Goal: Find specific page/section: Find specific page/section

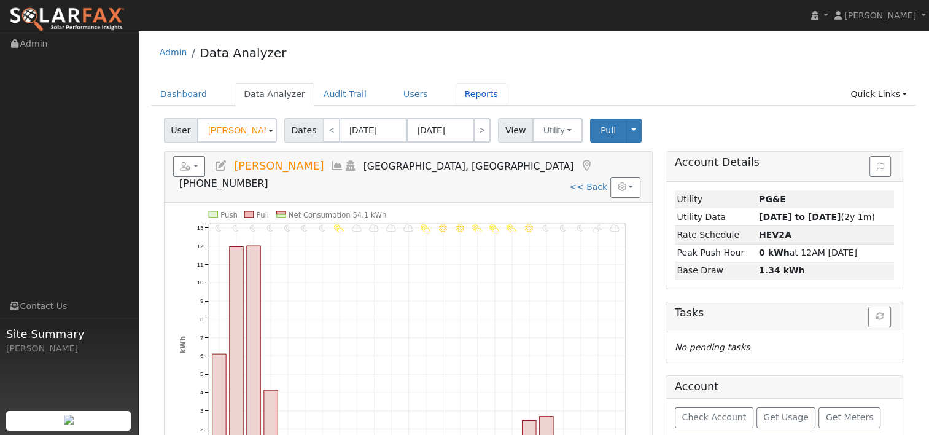
click at [456, 98] on link "Reports" at bounding box center [482, 94] width 52 height 23
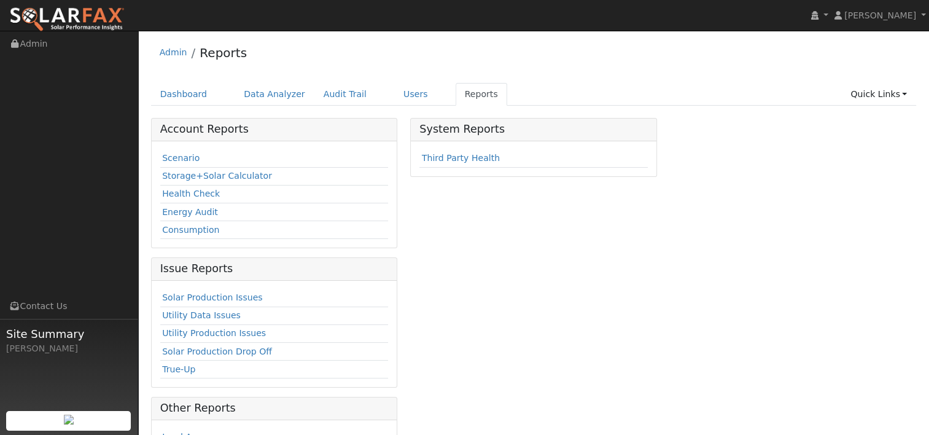
click at [416, 93] on ul "Dashboard Data Analyzer Audit Trail Users Reports Quick Links Quick Add Quick C…" at bounding box center [534, 94] width 766 height 23
click at [364, 92] on ul "Dashboard Data Analyzer Audit Trail Users Reports Quick Links Quick Add Quick C…" at bounding box center [534, 94] width 766 height 23
click at [396, 93] on link "Users" at bounding box center [415, 94] width 43 height 23
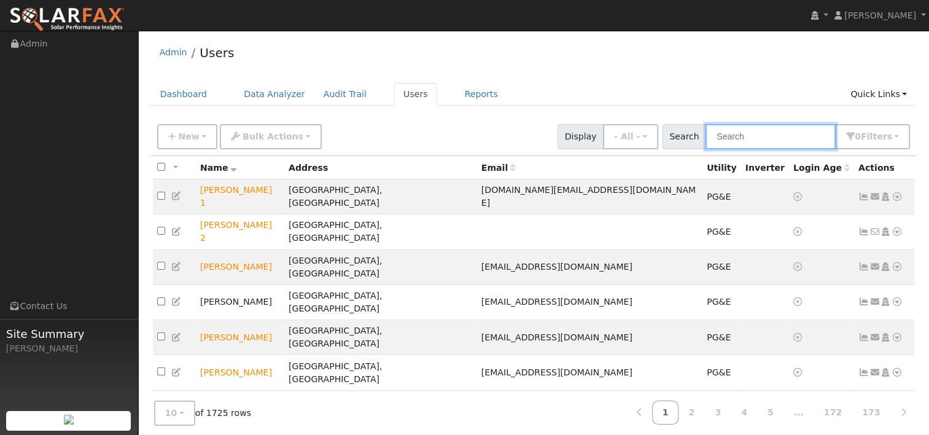
click at [767, 139] on input "text" at bounding box center [770, 136] width 130 height 25
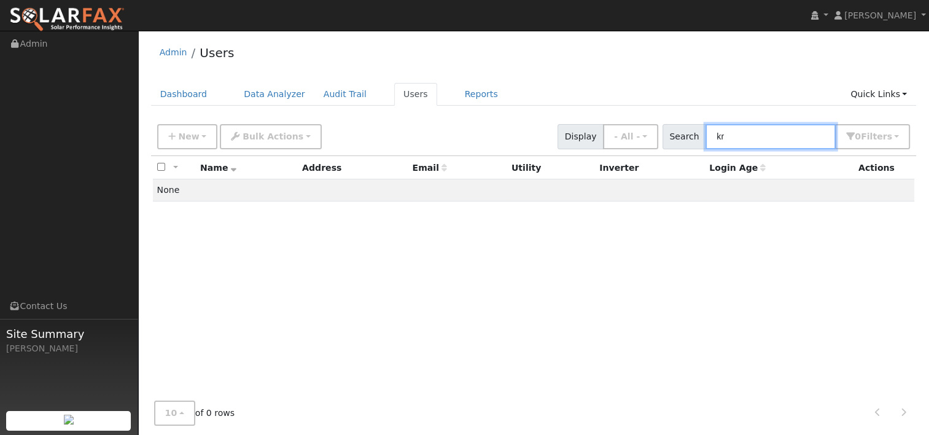
type input "k"
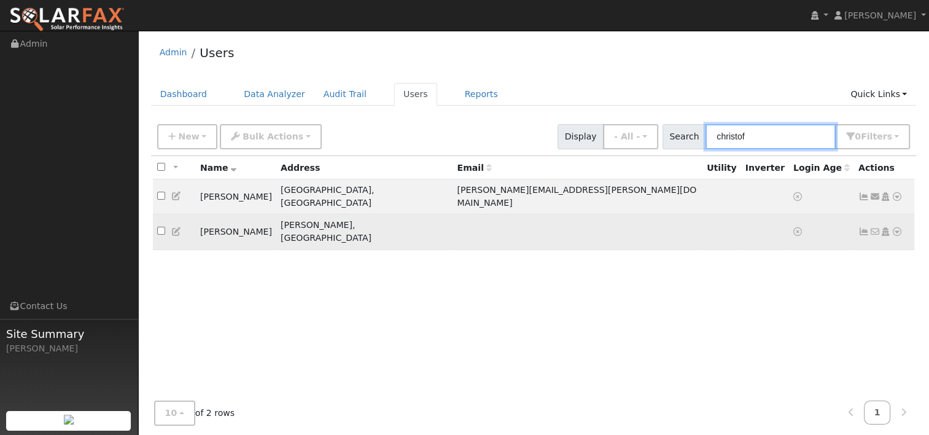
type input "christof"
click at [244, 214] on td "[PERSON_NAME]" at bounding box center [236, 231] width 80 height 35
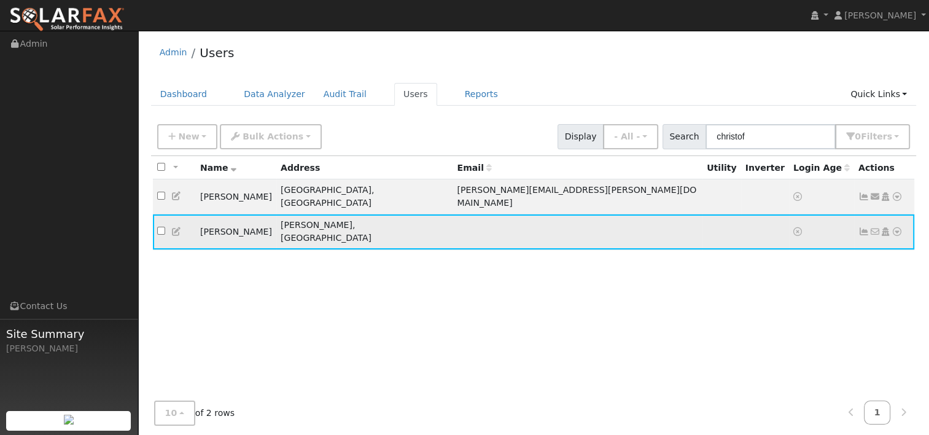
click at [896, 227] on icon at bounding box center [896, 231] width 11 height 9
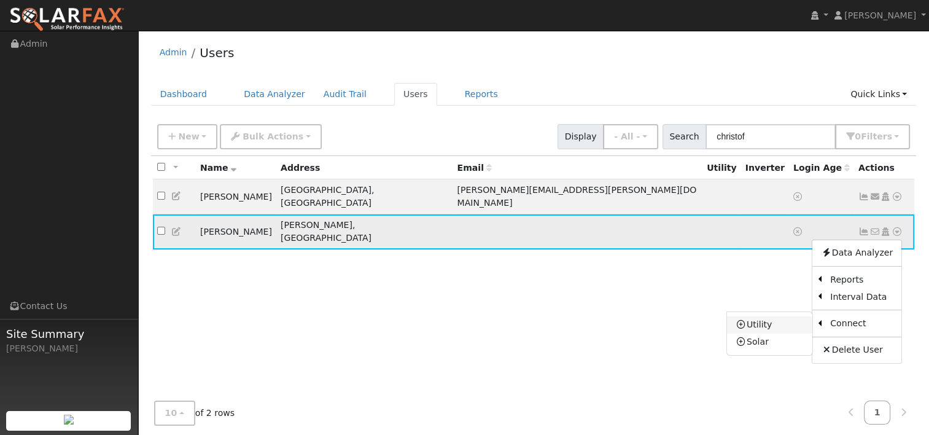
click at [778, 316] on link "Utility" at bounding box center [769, 324] width 85 height 17
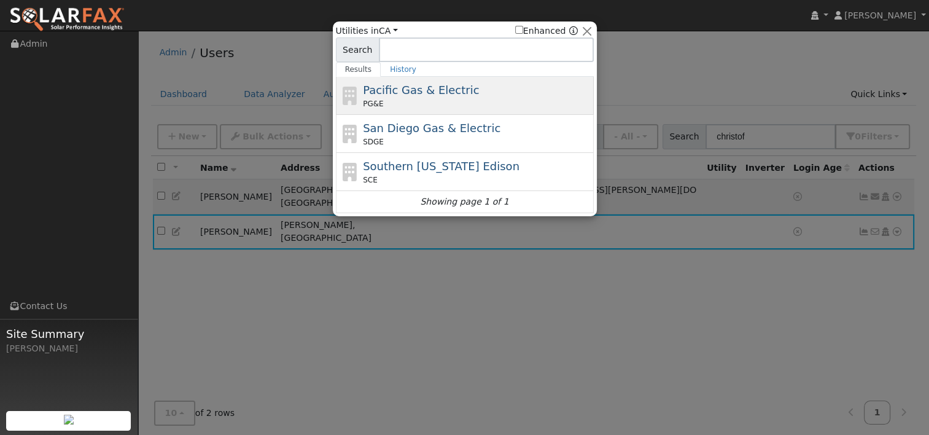
click at [402, 90] on span "Pacific Gas & Electric" at bounding box center [421, 89] width 116 height 13
